Goal: Task Accomplishment & Management: Complete application form

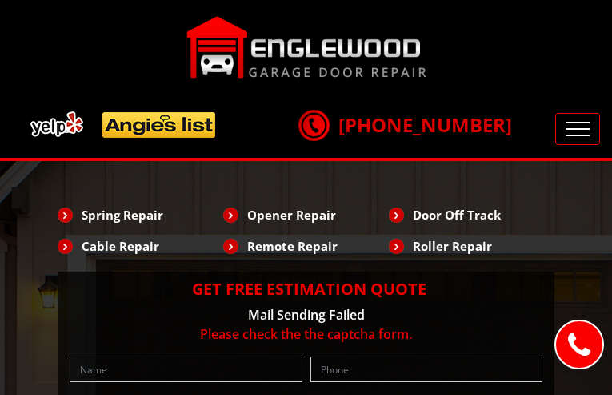
type input "ENYKRIzenQBU"
type input "8855394122"
type input "[EMAIL_ADDRESS][DOMAIN_NAME]"
type input "YlxJxrHnTfGeCabk"
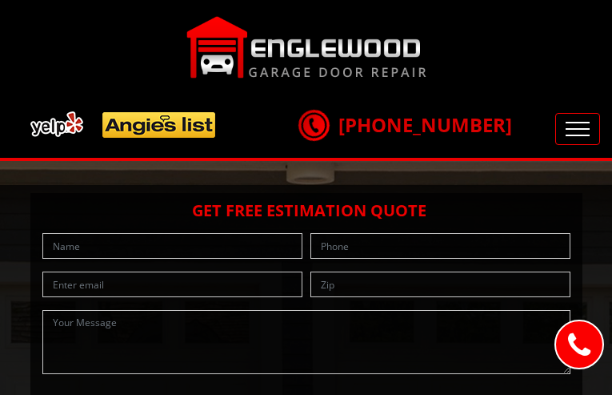
type input "yhlqqeiZS"
type input "4887948494"
type input "[EMAIL_ADDRESS][DOMAIN_NAME]"
type input "LQQcyCORYK"
type input "smBYVjEUx"
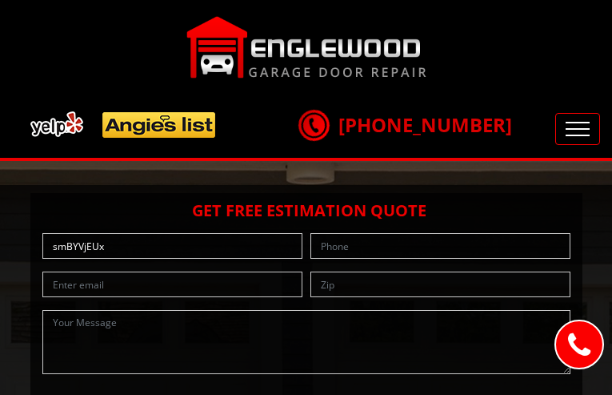
type input "6149283468"
type input "[EMAIL_ADDRESS][DOMAIN_NAME]"
type input "wOlEHIBBImH"
